Goal: Navigation & Orientation: Find specific page/section

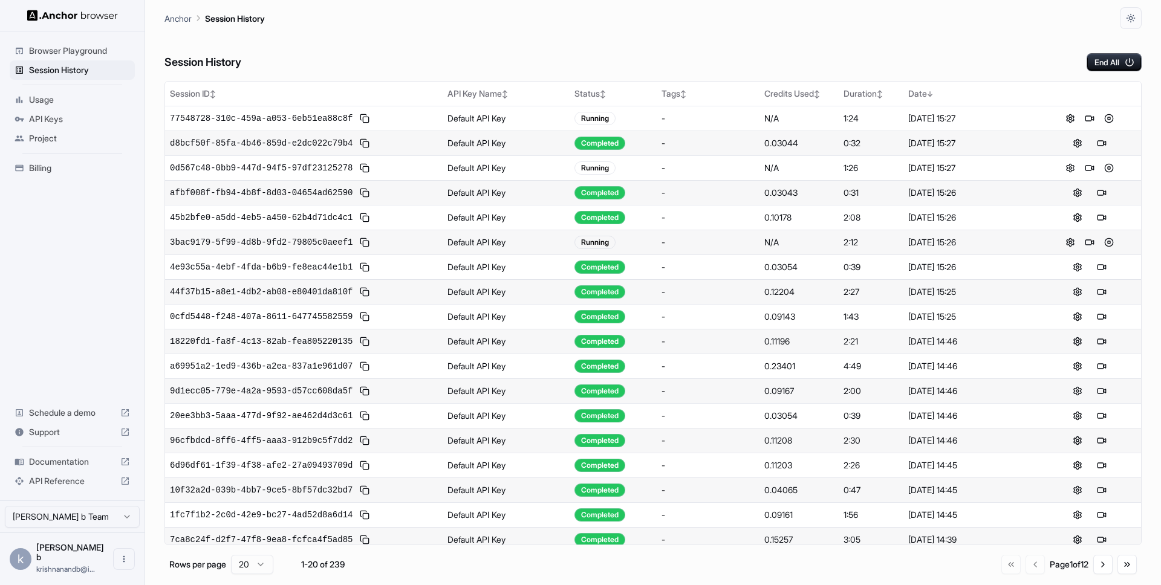
click at [71, 111] on div "API Keys" at bounding box center [72, 118] width 125 height 19
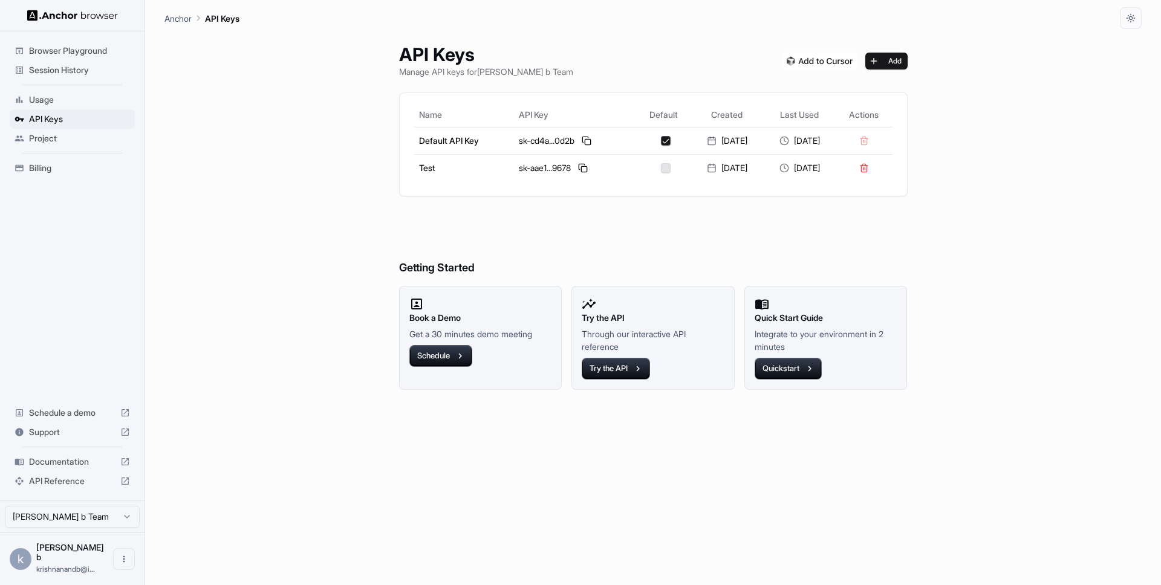
click at [41, 468] on span "Documentation" at bounding box center [72, 462] width 86 height 12
click at [36, 70] on span "Session History" at bounding box center [79, 70] width 101 height 12
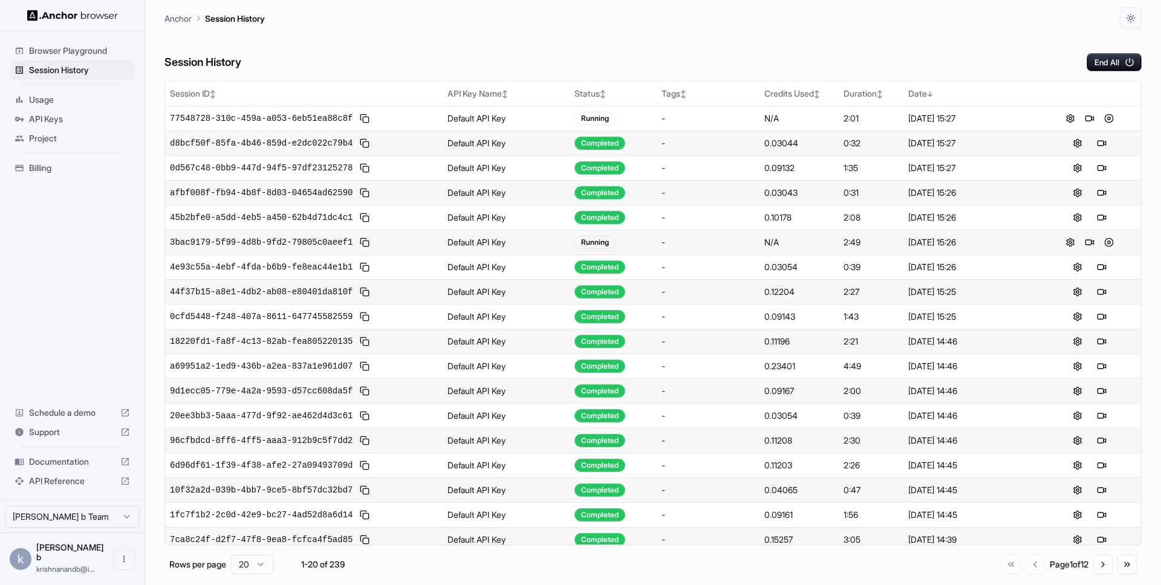
click at [92, 569] on span "krishnanandb@i..." at bounding box center [65, 569] width 59 height 9
click at [129, 555] on button "Open menu" at bounding box center [124, 559] width 22 height 22
click at [90, 526] on div at bounding box center [580, 292] width 1161 height 585
click at [109, 528] on html "Browser Playground Session History Usage API Keys Project Billing Schedule a de…" at bounding box center [580, 292] width 1161 height 585
click at [60, 561] on span "[PERSON_NAME] b" at bounding box center [70, 552] width 68 height 20
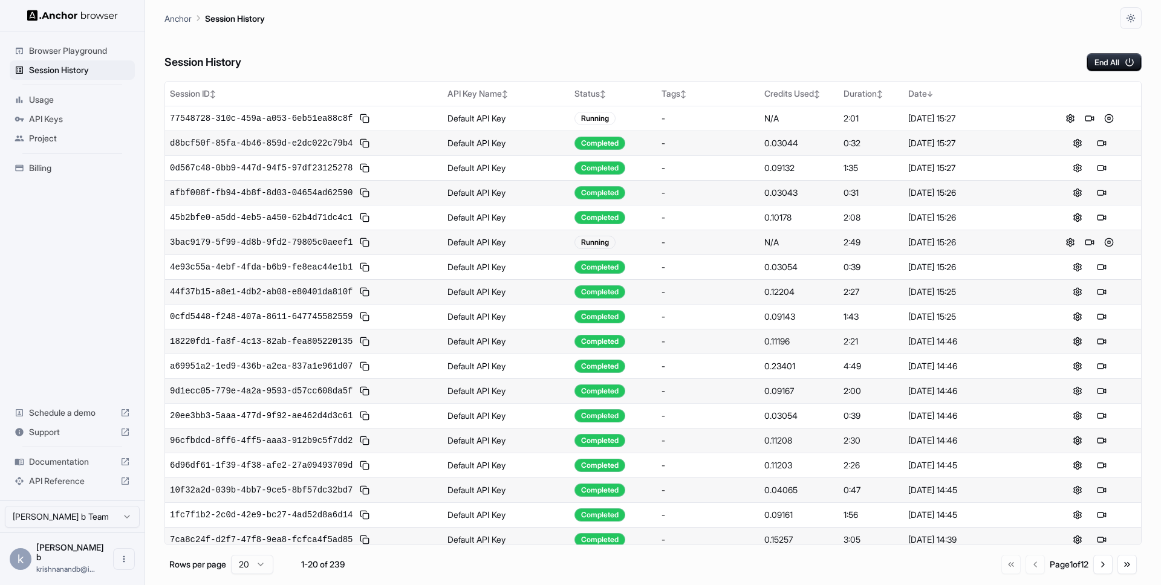
click at [43, 137] on span "Project" at bounding box center [79, 138] width 101 height 12
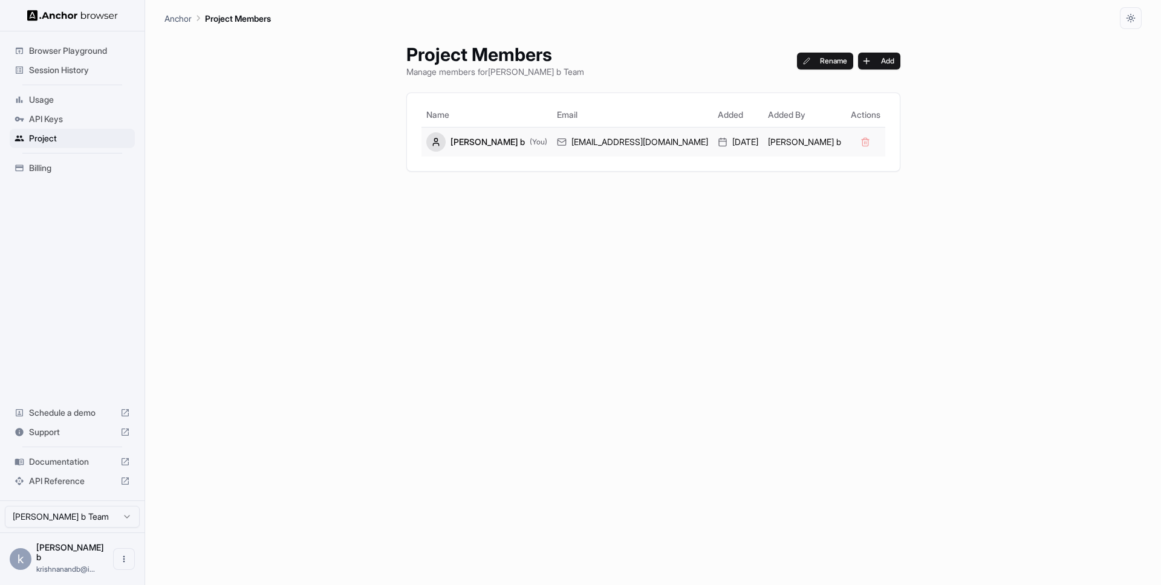
click at [508, 144] on div "krishnanand b (You)" at bounding box center [486, 141] width 121 height 19
click at [44, 99] on span "Usage" at bounding box center [79, 100] width 101 height 12
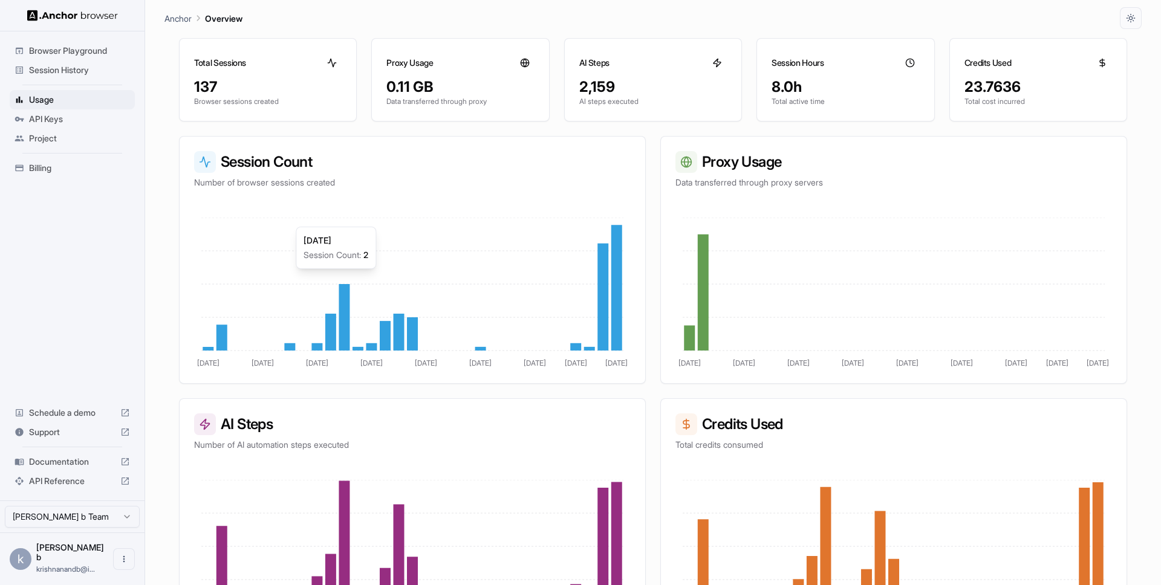
scroll to position [152, 0]
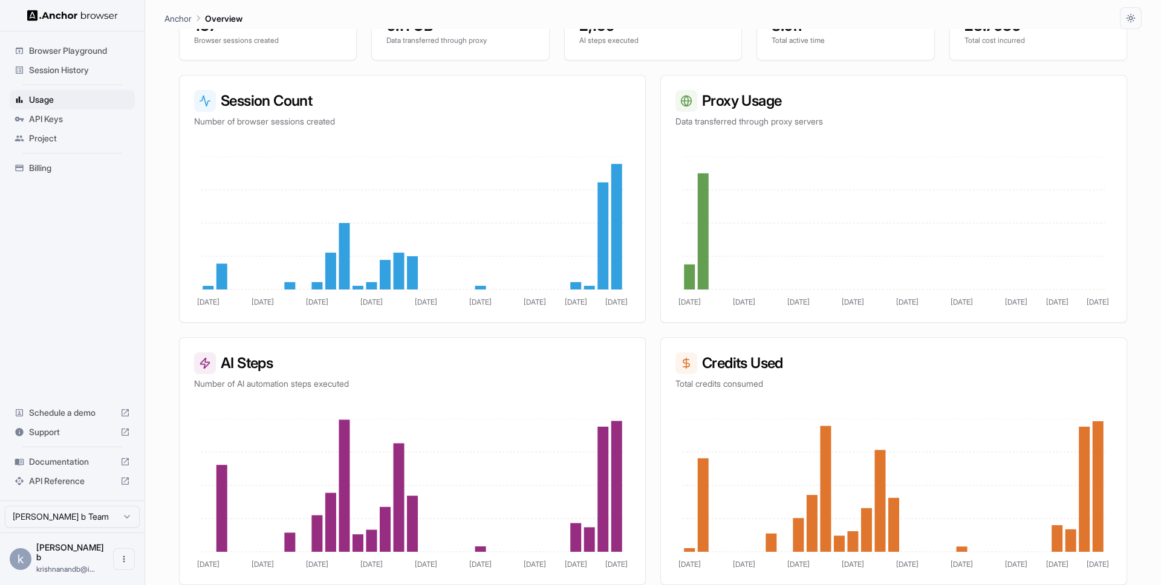
click at [42, 173] on span "Billing" at bounding box center [79, 168] width 101 height 12
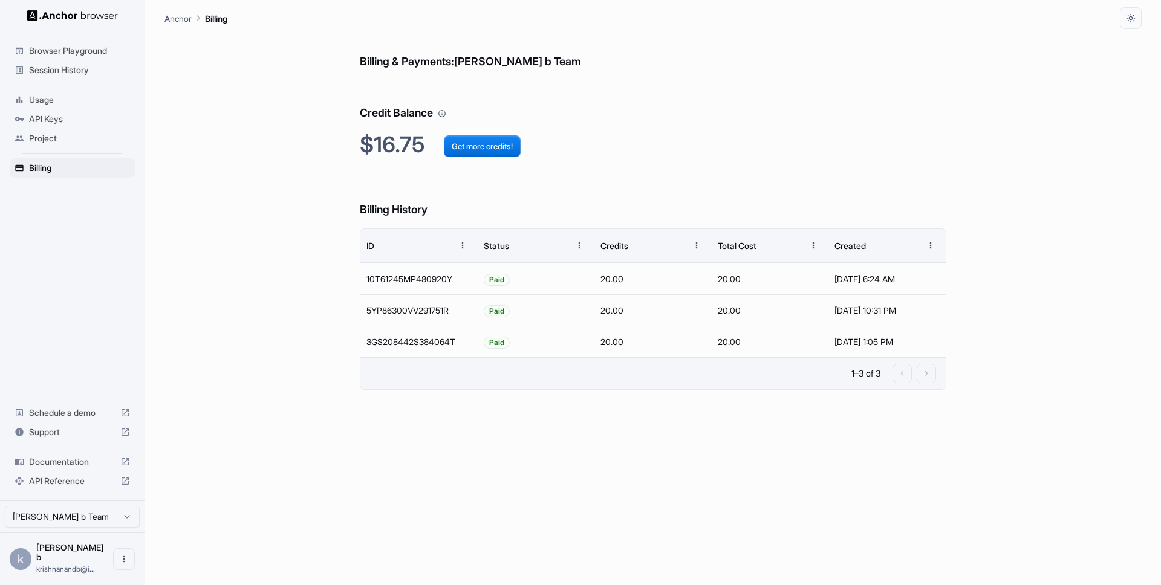
click at [57, 50] on span "Browser Playground" at bounding box center [79, 51] width 101 height 12
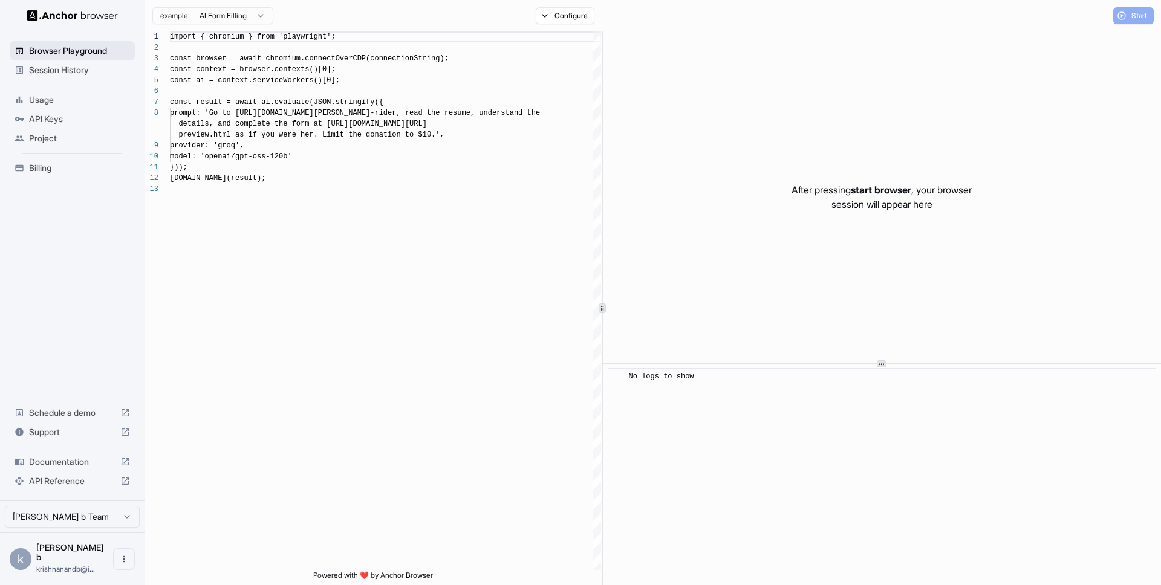
scroll to position [87, 0]
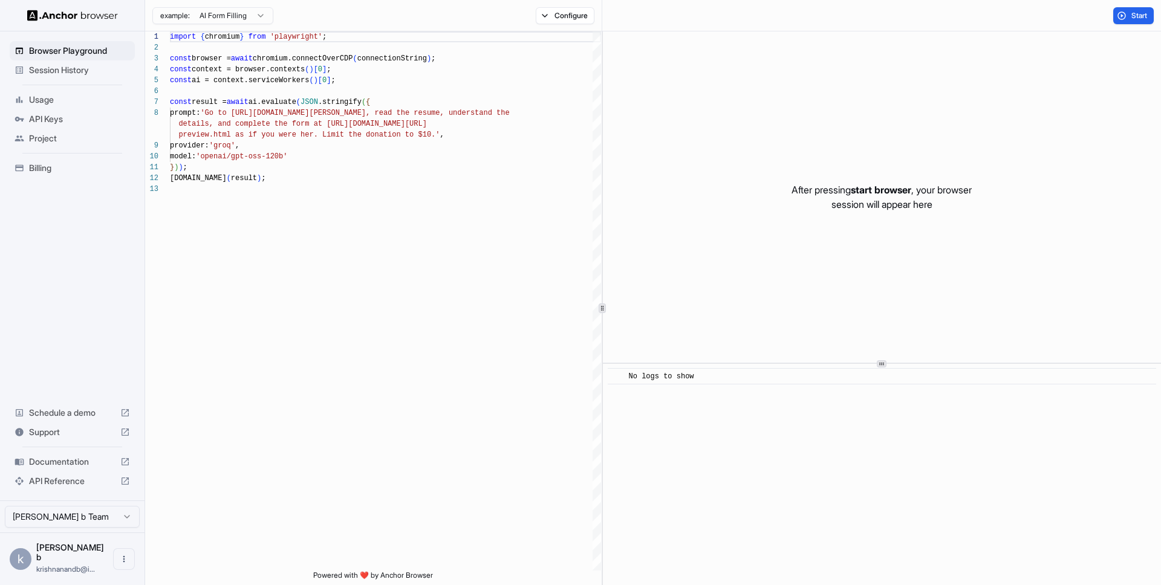
click at [53, 70] on span "Session History" at bounding box center [79, 70] width 101 height 12
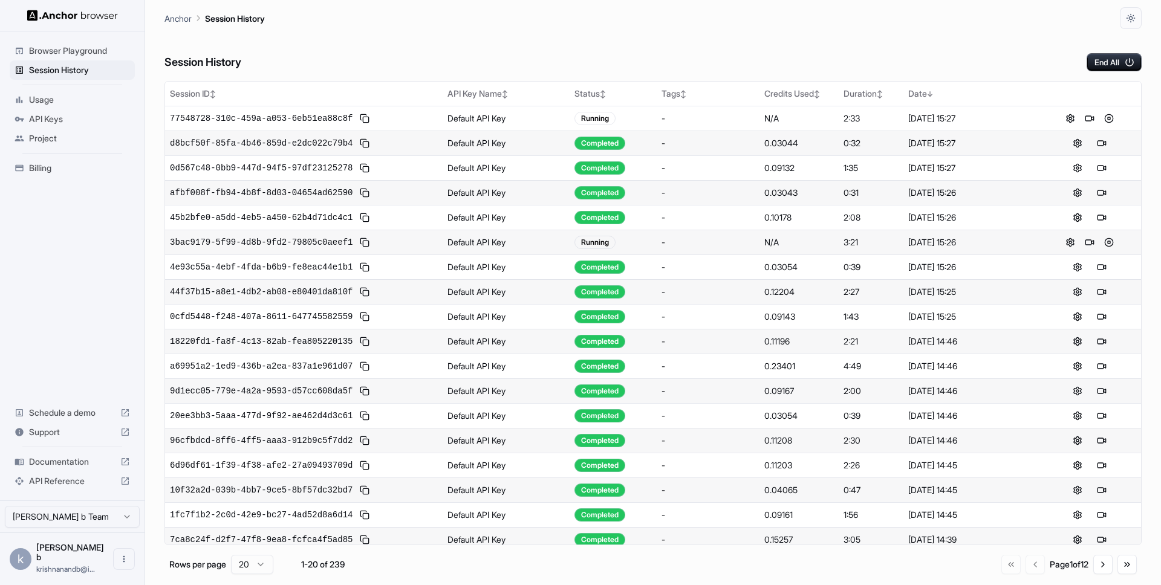
click at [267, 45] on div "Session History End All" at bounding box center [652, 50] width 977 height 42
